Goal: Information Seeking & Learning: Learn about a topic

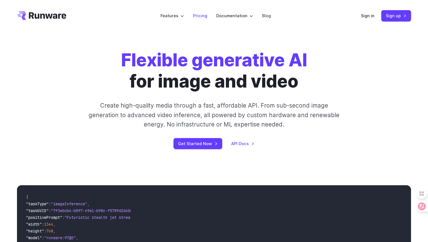
click at [202, 16] on link "Pricing" at bounding box center [200, 15] width 14 height 7
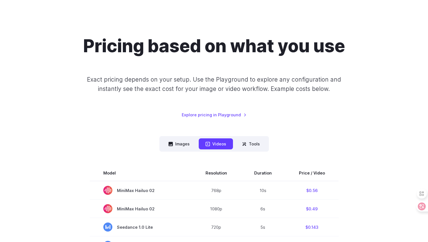
scroll to position [57, 0]
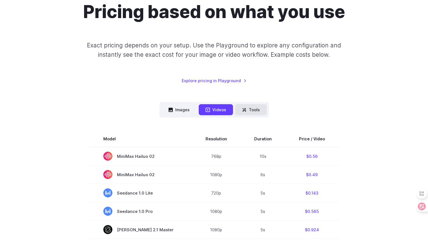
click at [253, 109] on button "Tools" at bounding box center [250, 109] width 31 height 11
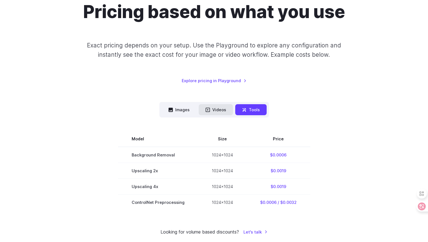
click at [217, 109] on button "Videos" at bounding box center [216, 109] width 34 height 11
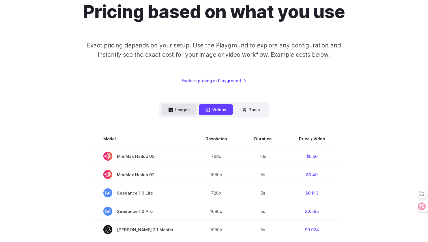
click at [172, 106] on button "Images" at bounding box center [179, 109] width 35 height 11
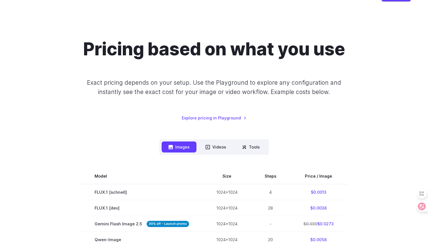
scroll to position [0, 0]
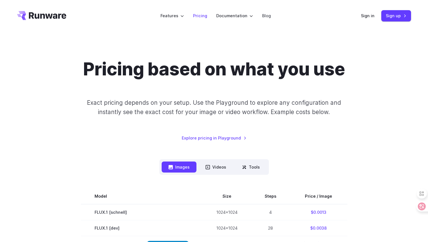
click at [203, 16] on link "Pricing" at bounding box center [200, 15] width 14 height 7
